Goal: Task Accomplishment & Management: Use online tool/utility

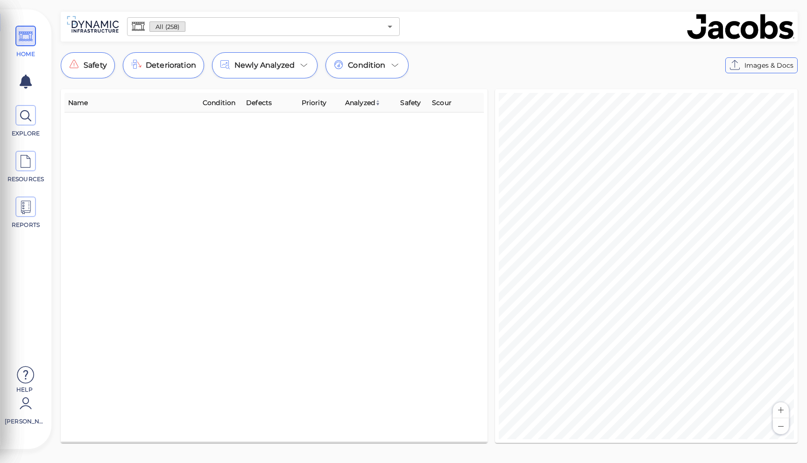
click at [208, 24] on input "text" at bounding box center [283, 26] width 196 height 13
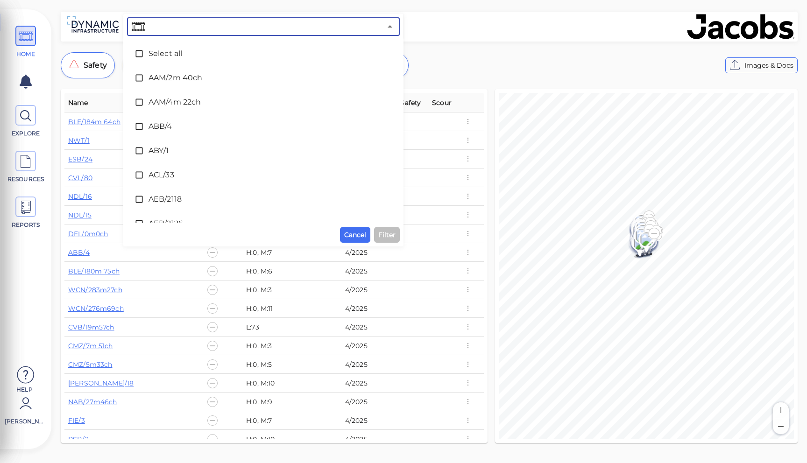
click at [208, 24] on input "text" at bounding box center [264, 26] width 235 height 13
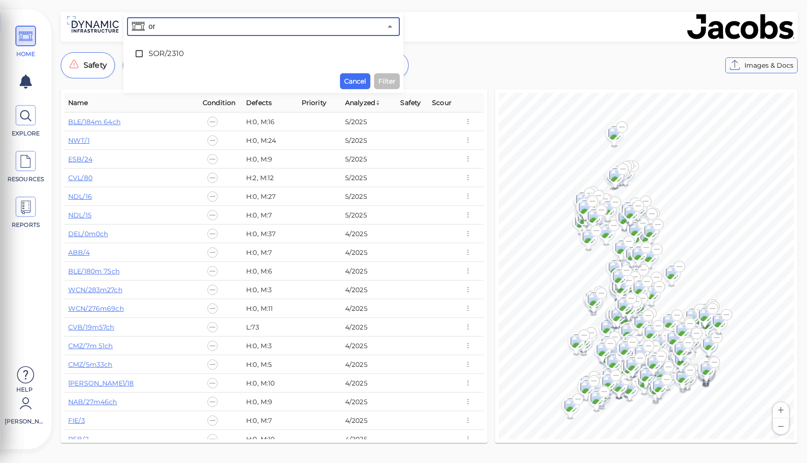
type input "o"
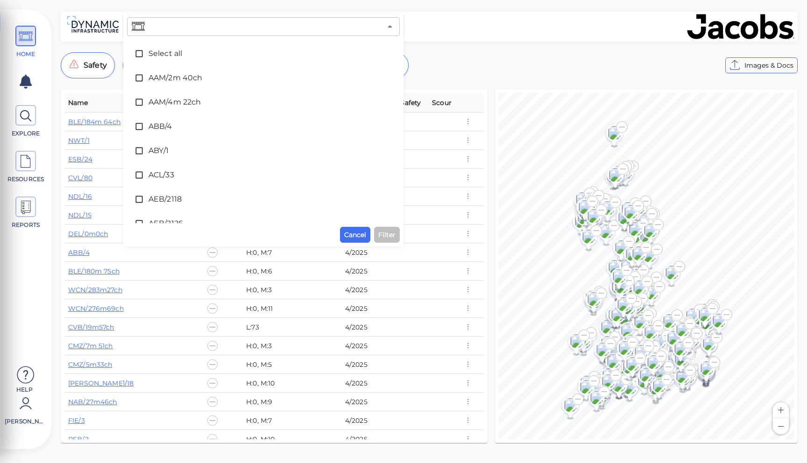
click at [423, 47] on div "​ Select all AAM/2m 40ch AAM/4m 22ch ABB/4 ABY/1 ACL/33 AEB/2118 AEB/2126 AIW/7…" at bounding box center [428, 230] width 755 height 437
click at [34, 405] on icon at bounding box center [25, 403] width 19 height 28
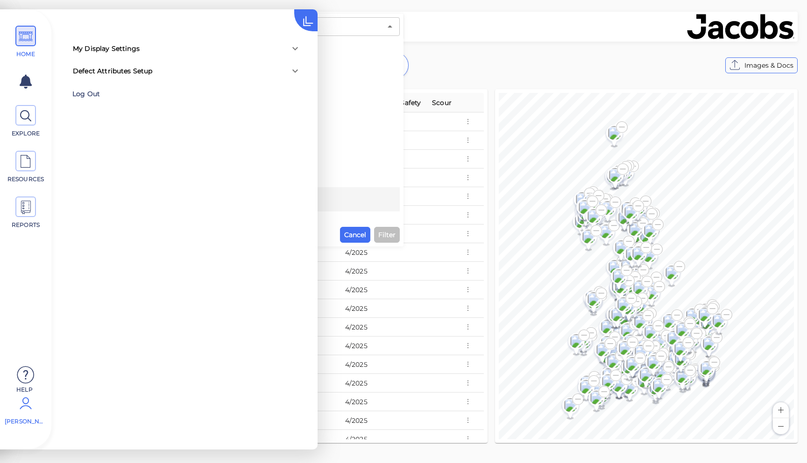
click at [91, 98] on div "Log Out" at bounding box center [132, 94] width 121 height 14
